Goal: Information Seeking & Learning: Compare options

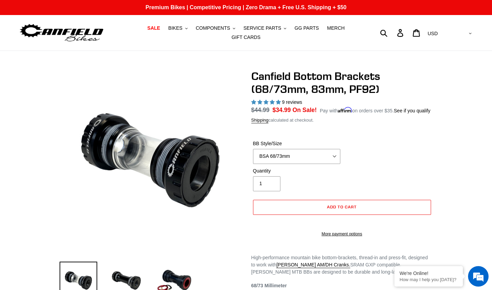
select select "highest-rating"
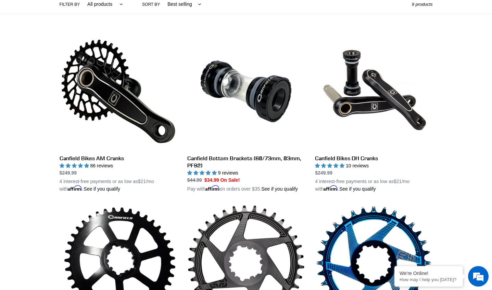
scroll to position [103, 0]
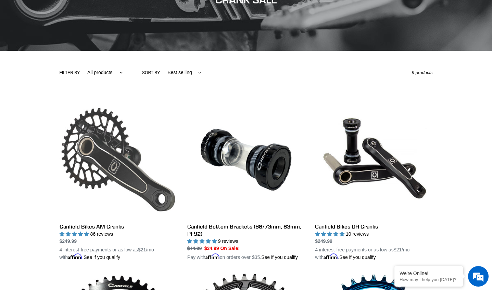
click at [109, 165] on link "Canfield Bikes AM Cranks" at bounding box center [118, 181] width 117 height 160
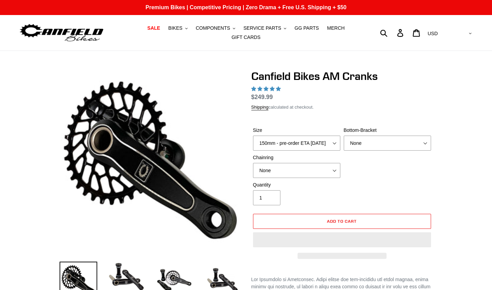
select select "highest-rating"
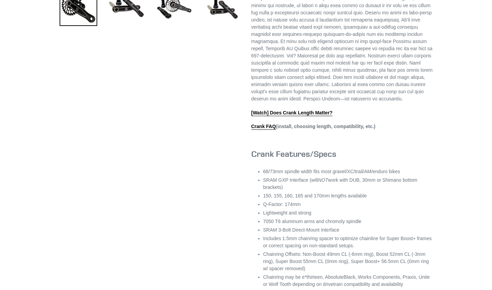
scroll to position [239, 0]
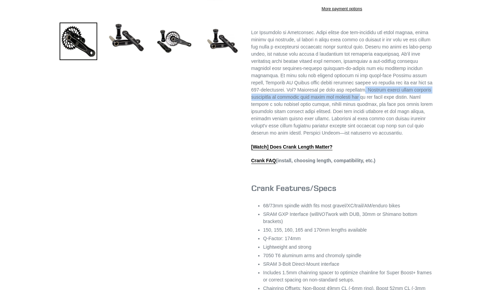
drag, startPoint x: 329, startPoint y: 101, endPoint x: 332, endPoint y: 108, distance: 7.8
click at [332, 108] on p at bounding box center [341, 83] width 181 height 108
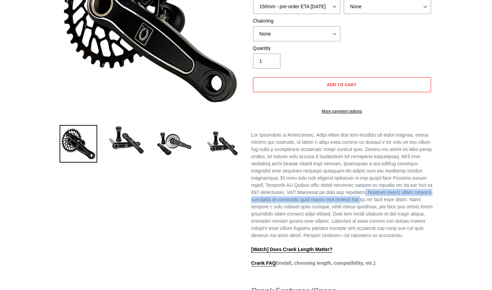
scroll to position [68, 0]
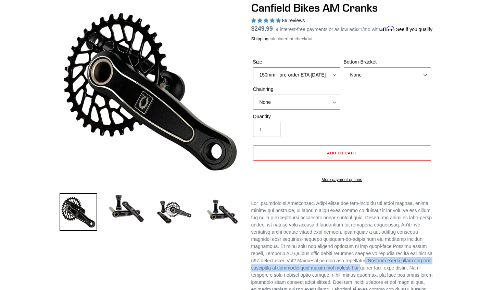
click at [325, 81] on select "150mm - pre-order ETA 9/30/25 155mm - pre-order ETA 9/30/25 160mm - pre-order E…" at bounding box center [296, 74] width 87 height 15
click at [253, 71] on select "150mm - pre-order ETA 9/30/25 155mm - pre-order ETA 9/30/25 160mm - pre-order E…" at bounding box center [296, 74] width 87 height 15
click at [317, 105] on select "None 30t Round (Boost 148) 30t Oval (Boost 148) 32t Round (Boost 148) 32t Oval …" at bounding box center [296, 102] width 87 height 15
click at [253, 99] on select "None 30t Round (Boost 148) 30t Oval (Boost 148) 32t Round (Boost 148) 32t Oval …" at bounding box center [296, 102] width 87 height 15
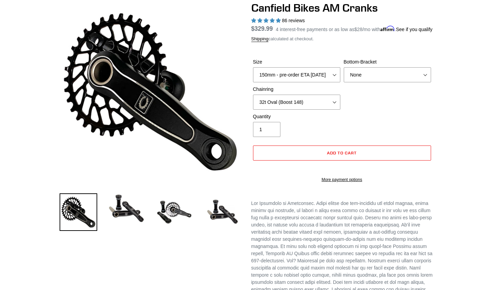
click at [306, 113] on div "Size 150mm - pre-order ETA 9/30/25 155mm - pre-order ETA 9/30/25 160mm - pre-or…" at bounding box center [341, 85] width 181 height 55
click at [308, 106] on select "None 30t Round (Boost 148) 30t Oval (Boost 148) 32t Round (Boost 148) 32t Oval …" at bounding box center [296, 102] width 87 height 15
click at [253, 99] on select "None 30t Round (Boost 148) 30t Oval (Boost 148) 32t Round (Boost 148) 32t Oval …" at bounding box center [296, 102] width 87 height 15
click at [312, 110] on select "None 30t Round (Boost 148) 30t Oval (Boost 148) 32t Round (Boost 148) 32t Oval …" at bounding box center [296, 102] width 87 height 15
select select "32t Oval (Boost 148)"
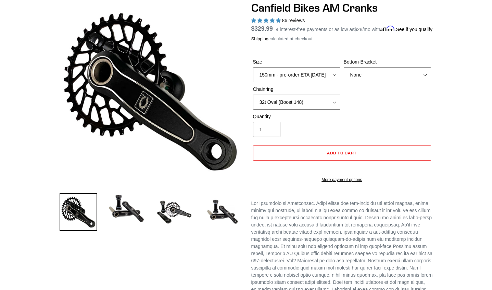
click at [253, 99] on select "None 30t Round (Boost 148) 30t Oval (Boost 148) 32t Round (Boost 148) 32t Oval …" at bounding box center [296, 102] width 87 height 15
click at [416, 78] on select "None BSA Threaded 68/73mm Press Fit PF92" at bounding box center [386, 74] width 87 height 15
select select "BSA Threaded 68/73mm"
click at [343, 71] on select "None BSA Threaded 68/73mm Press Fit PF92" at bounding box center [386, 74] width 87 height 15
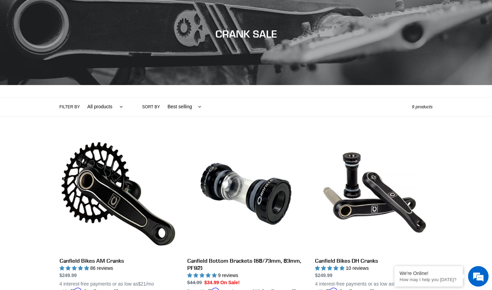
scroll to position [34, 0]
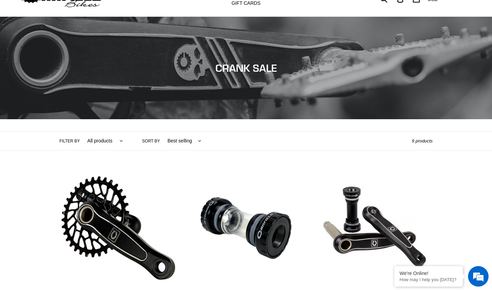
click at [117, 138] on select "All products Components Cranks" at bounding box center [103, 141] width 44 height 19
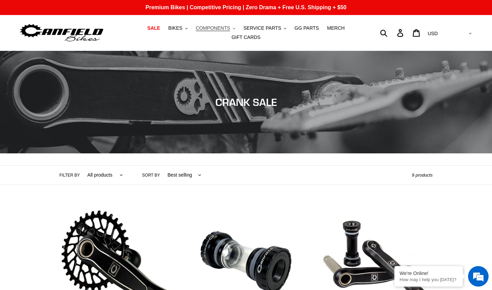
click at [216, 33] on button "COMPONENTS .cls-1{fill:#231f20}" at bounding box center [215, 28] width 46 height 9
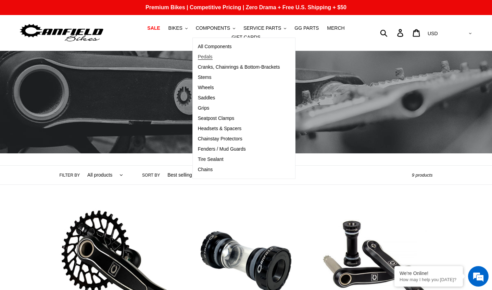
click at [198, 60] on span "Pedals" at bounding box center [205, 57] width 15 height 6
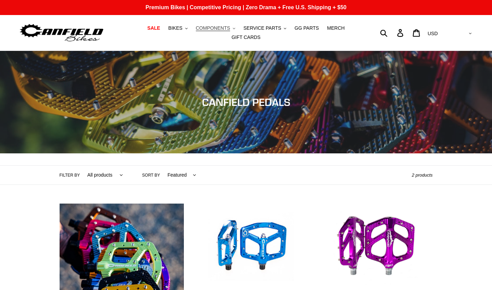
click at [233, 30] on icon ".cls-1{fill:#231f20}" at bounding box center [234, 28] width 2 height 2
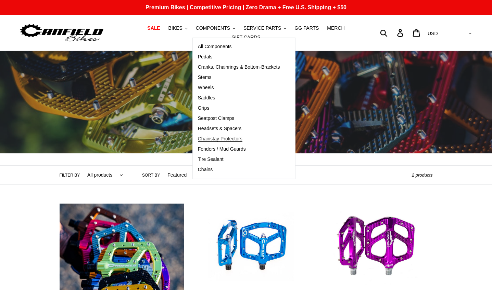
click at [221, 141] on span "Chainstay Protectors" at bounding box center [220, 139] width 44 height 6
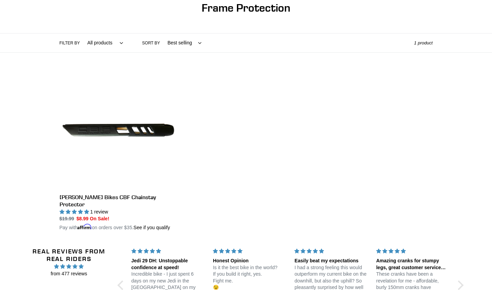
scroll to position [103, 0]
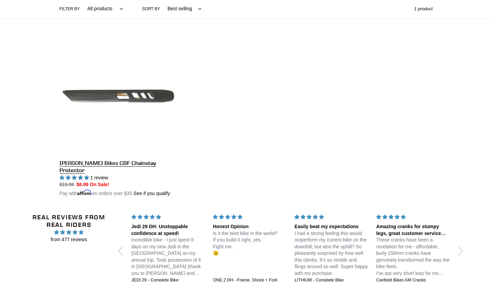
click at [145, 94] on link "[PERSON_NAME] Bikes CBF Chainstay Protector" at bounding box center [118, 117] width 117 height 160
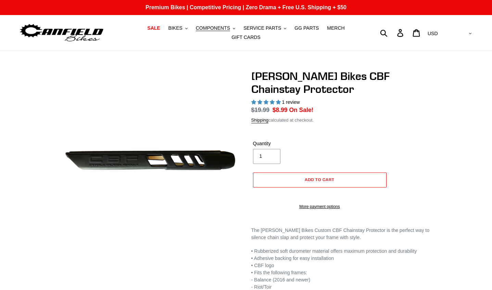
select select "highest-rating"
click at [145, 27] on link "SALE" at bounding box center [153, 28] width 19 height 9
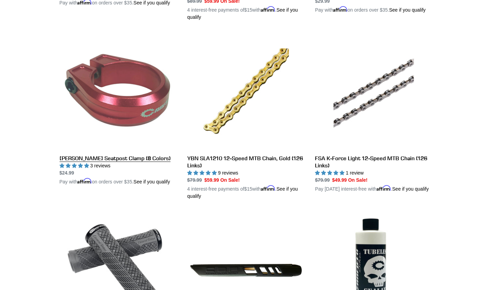
scroll to position [1026, 0]
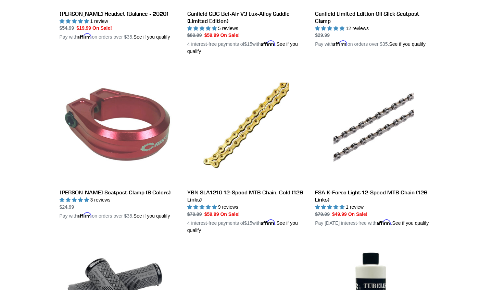
click at [127, 140] on link "[PERSON_NAME] Seatpost Clamp (8 Colors)" at bounding box center [118, 143] width 117 height 153
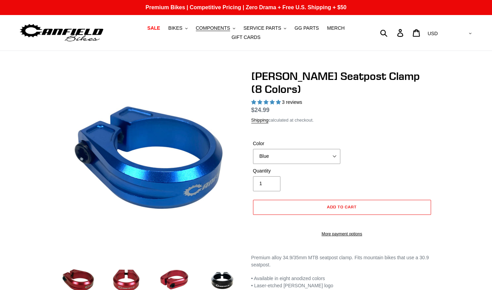
select select "highest-rating"
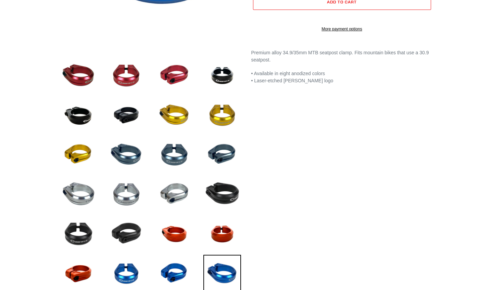
scroll to position [274, 0]
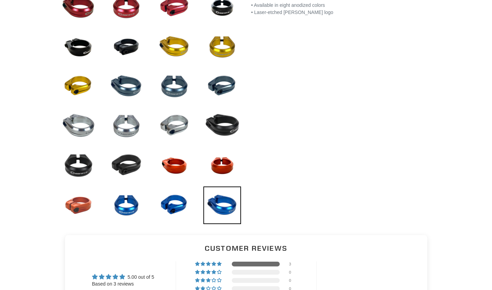
click at [74, 198] on img at bounding box center [79, 206] width 38 height 38
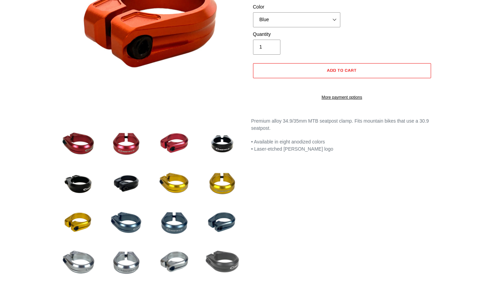
scroll to position [205, 0]
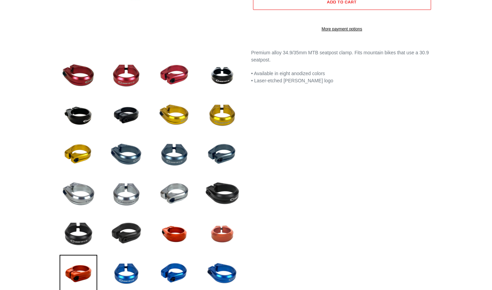
click at [224, 237] on img at bounding box center [222, 234] width 38 height 38
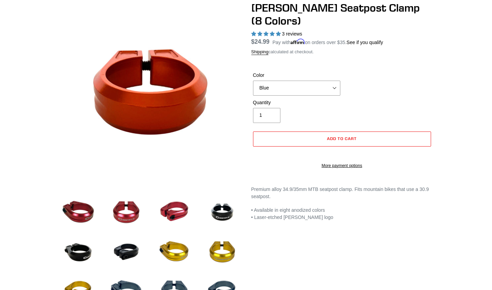
scroll to position [171, 0]
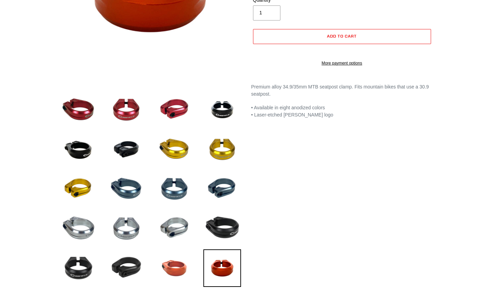
click at [180, 258] on img at bounding box center [174, 269] width 38 height 38
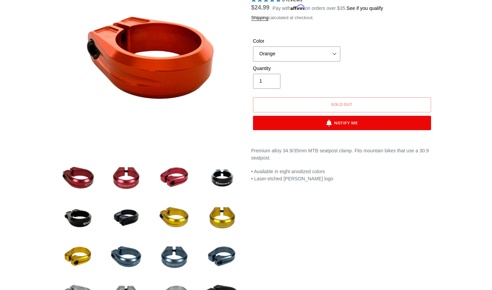
scroll to position [171, 0]
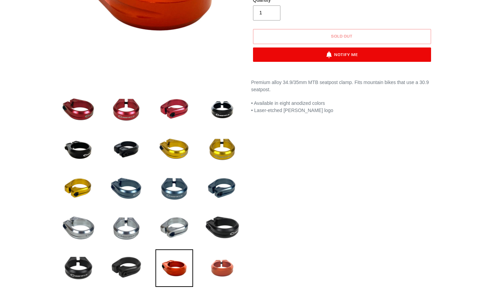
click at [215, 264] on img at bounding box center [222, 269] width 38 height 38
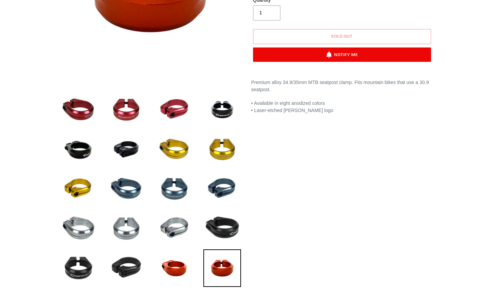
scroll to position [103, 0]
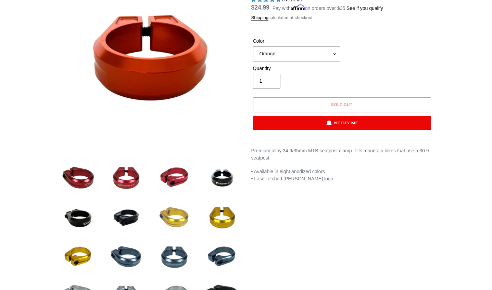
click at [180, 218] on img at bounding box center [174, 218] width 38 height 38
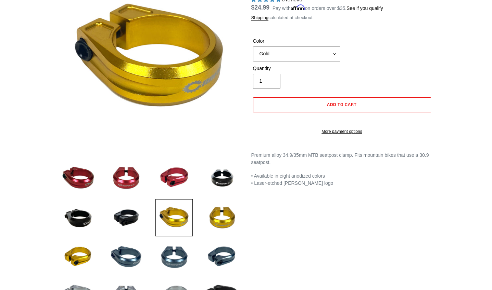
scroll to position [68, 0]
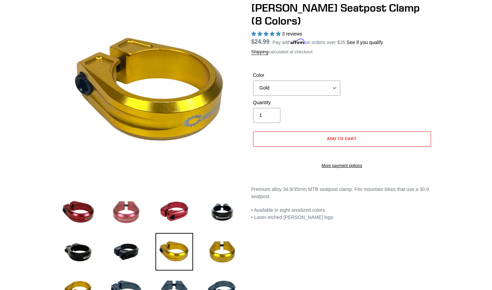
click at [126, 201] on img at bounding box center [126, 213] width 38 height 38
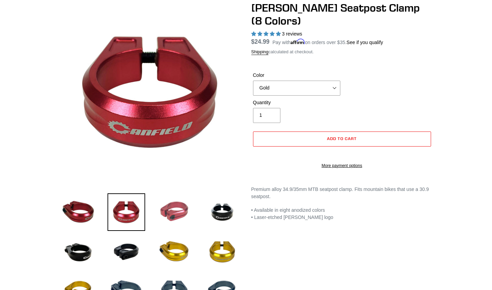
click at [175, 209] on img at bounding box center [174, 213] width 38 height 38
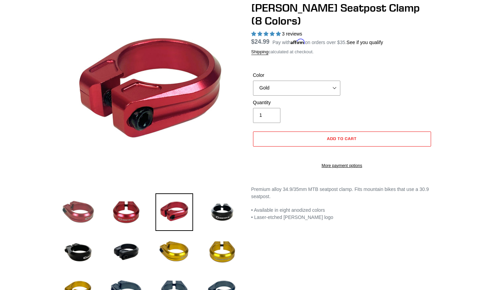
click at [84, 209] on img at bounding box center [79, 213] width 38 height 38
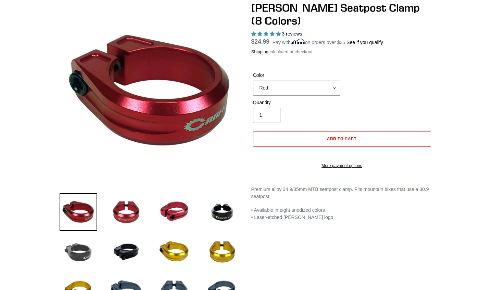
click at [89, 253] on img at bounding box center [79, 252] width 38 height 38
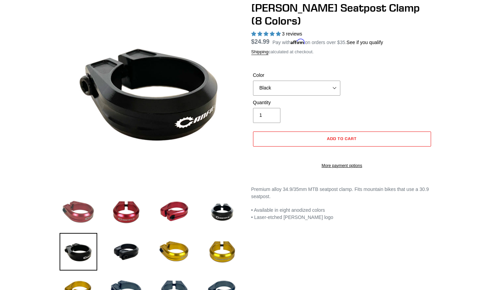
click at [81, 206] on img at bounding box center [79, 213] width 38 height 38
select select "Red"
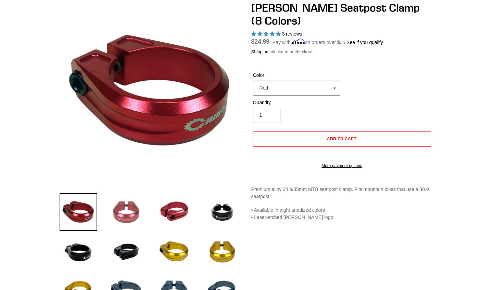
click at [133, 212] on img at bounding box center [126, 213] width 38 height 38
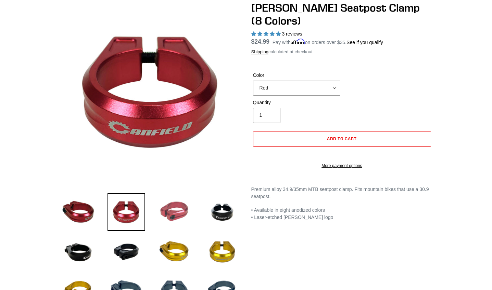
click at [160, 204] on img at bounding box center [174, 213] width 38 height 38
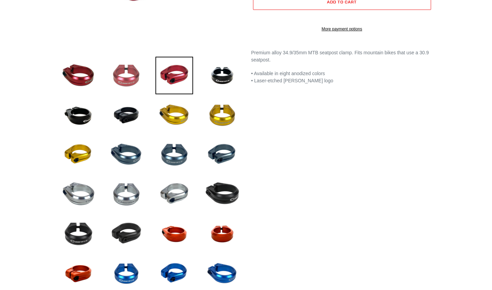
scroll to position [239, 0]
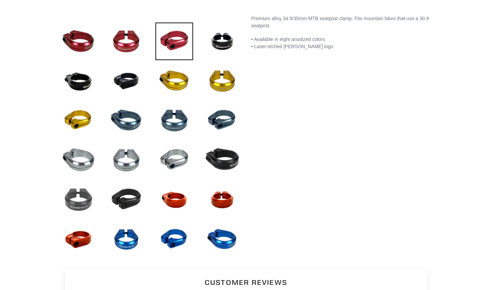
click at [78, 198] on img at bounding box center [79, 200] width 38 height 38
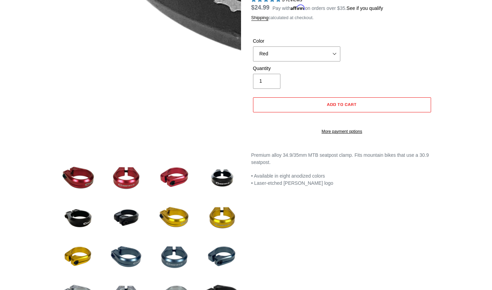
scroll to position [137, 0]
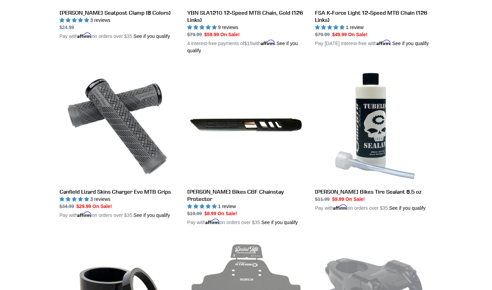
scroll to position [1172, 0]
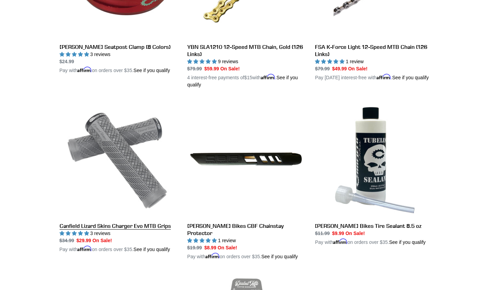
click at [142, 133] on link "Canfield Lizard Skins Charger Evo MTB Grips" at bounding box center [118, 177] width 117 height 153
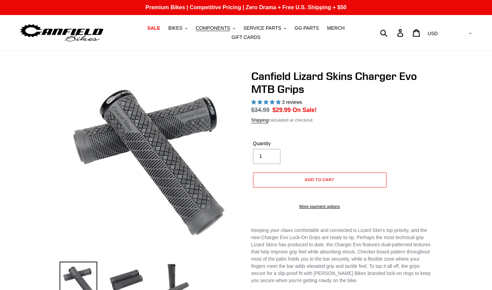
select select "highest-rating"
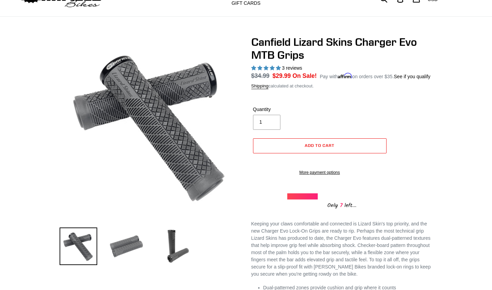
click at [130, 245] on img at bounding box center [126, 247] width 38 height 38
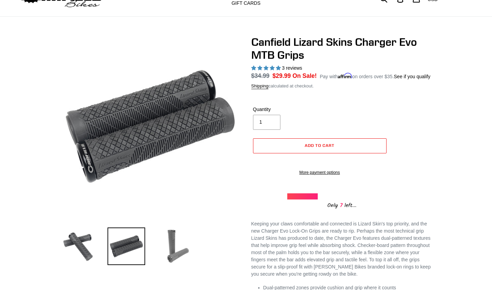
click at [175, 241] on img at bounding box center [174, 247] width 38 height 38
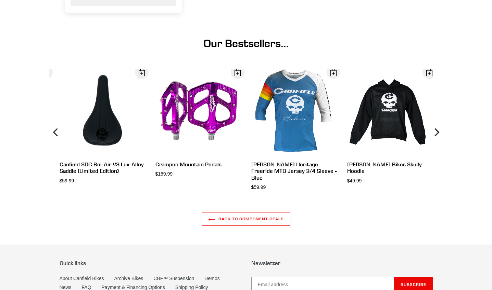
scroll to position [547, 0]
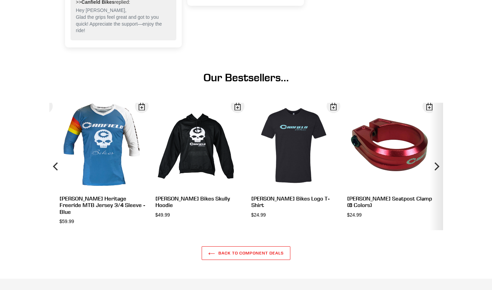
click at [433, 170] on icon "Next" at bounding box center [436, 167] width 8 height 76
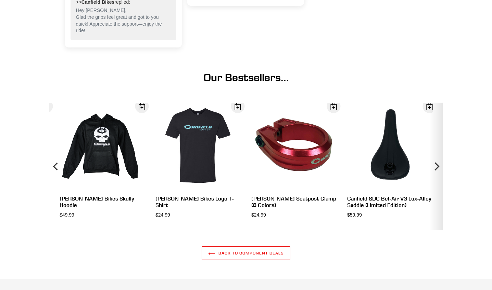
click at [433, 170] on icon "Next" at bounding box center [436, 167] width 8 height 76
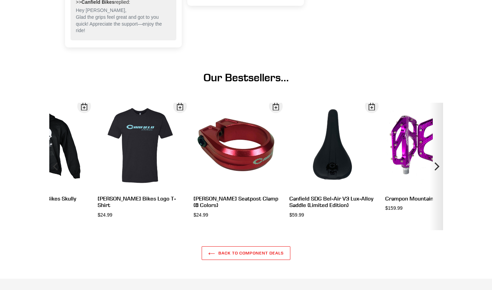
click at [433, 170] on icon "Next" at bounding box center [436, 167] width 8 height 76
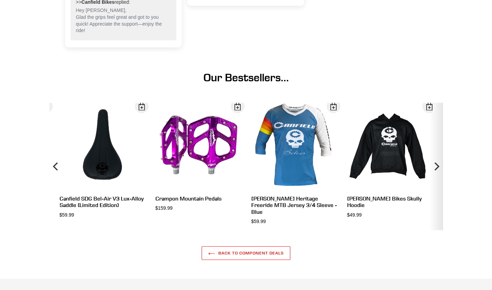
click at [433, 170] on icon "Next" at bounding box center [436, 167] width 8 height 76
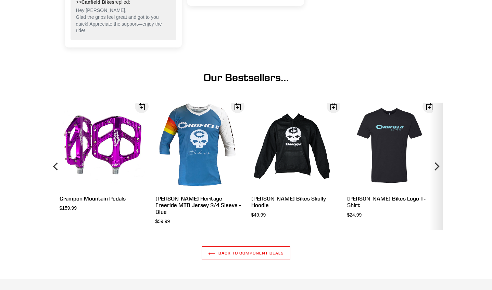
click at [435, 169] on icon "Next" at bounding box center [436, 167] width 8 height 76
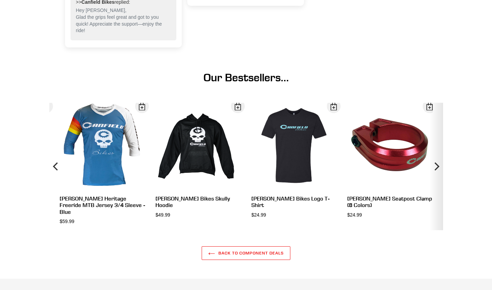
click at [435, 169] on icon "Next" at bounding box center [436, 167] width 8 height 76
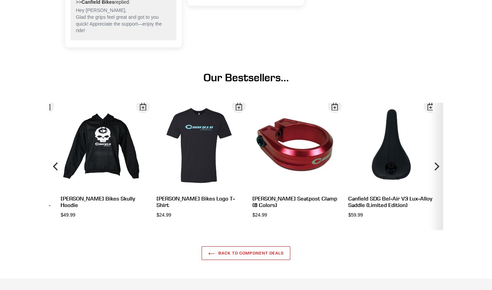
click at [435, 169] on icon "Next" at bounding box center [436, 167] width 8 height 76
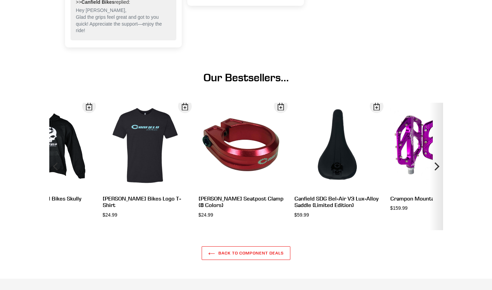
click at [434, 169] on icon "Next" at bounding box center [436, 167] width 8 height 76
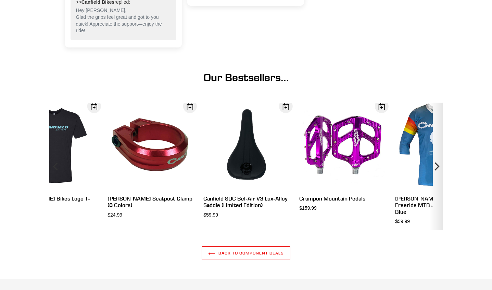
click at [434, 169] on icon "Next" at bounding box center [436, 167] width 8 height 76
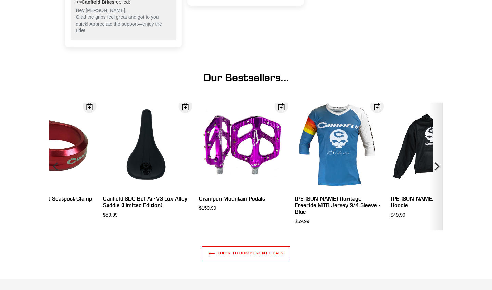
click at [434, 169] on icon "Next" at bounding box center [436, 167] width 8 height 76
click at [433, 169] on icon "Next" at bounding box center [436, 167] width 8 height 76
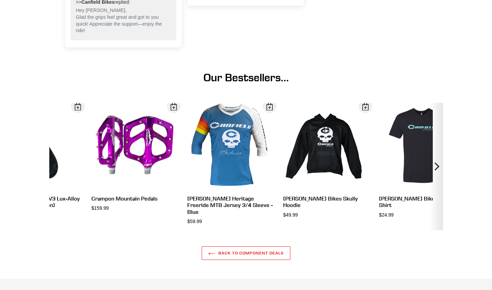
click at [433, 169] on icon "Next" at bounding box center [436, 167] width 8 height 76
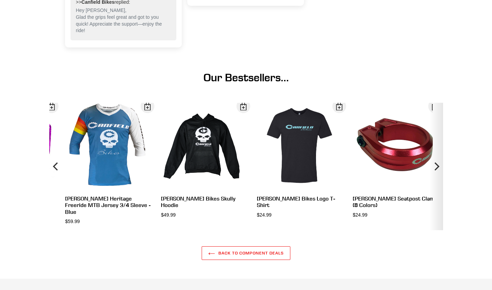
click at [433, 169] on icon "Next" at bounding box center [436, 167] width 8 height 76
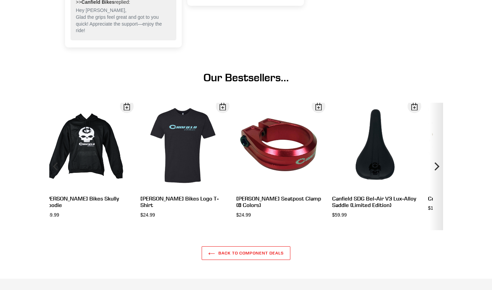
click at [432, 171] on icon "Next" at bounding box center [436, 167] width 8 height 76
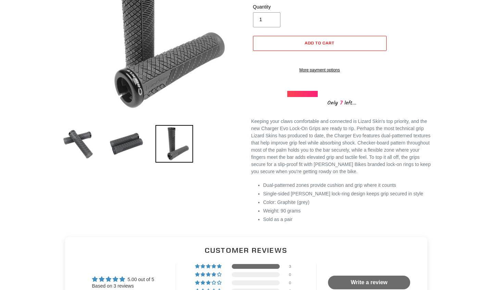
scroll to position [0, 0]
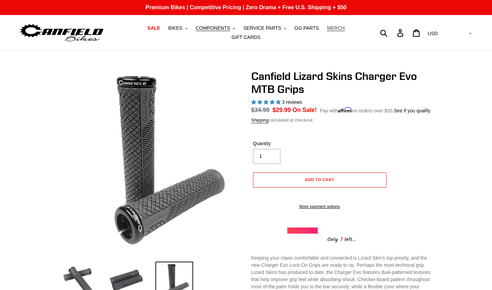
click at [323, 33] on link "MERCH" at bounding box center [335, 28] width 24 height 9
